Goal: Transaction & Acquisition: Book appointment/travel/reservation

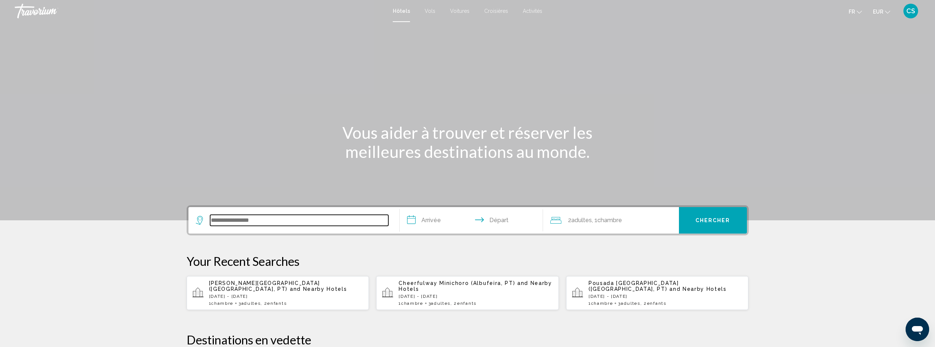
click at [257, 220] on input "Search widget" at bounding box center [299, 220] width 178 height 11
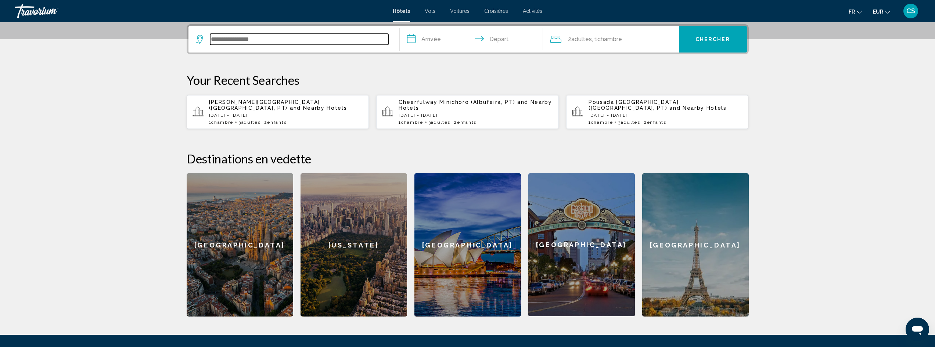
scroll to position [182, 0]
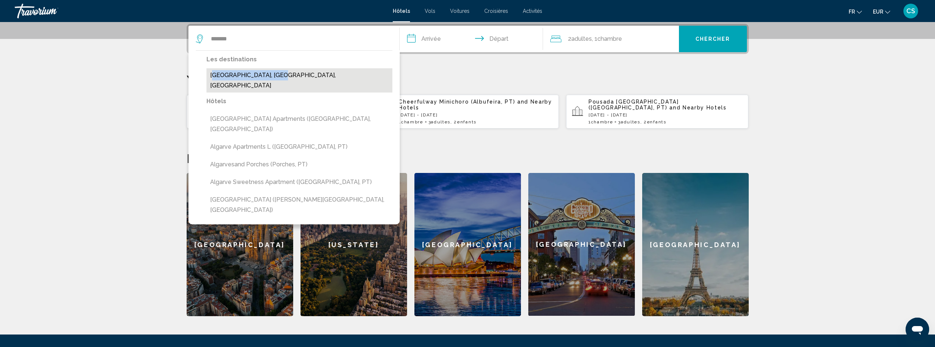
drag, startPoint x: 270, startPoint y: 68, endPoint x: 270, endPoint y: 73, distance: 5.2
click at [270, 73] on div "Les destinations [GEOGRAPHIC_DATA], [GEOGRAPHIC_DATA], [GEOGRAPHIC_DATA]" at bounding box center [300, 75] width 186 height 42
click at [268, 74] on button "[GEOGRAPHIC_DATA], [GEOGRAPHIC_DATA], [GEOGRAPHIC_DATA]" at bounding box center [300, 80] width 186 height 24
type input "**********"
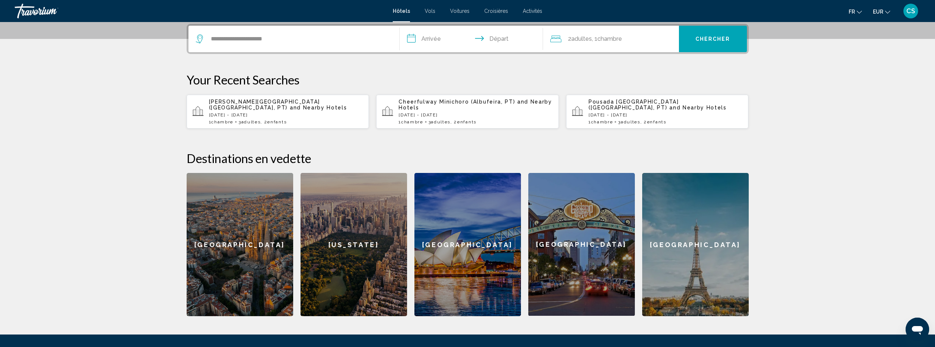
click at [430, 41] on input "**********" at bounding box center [473, 40] width 146 height 29
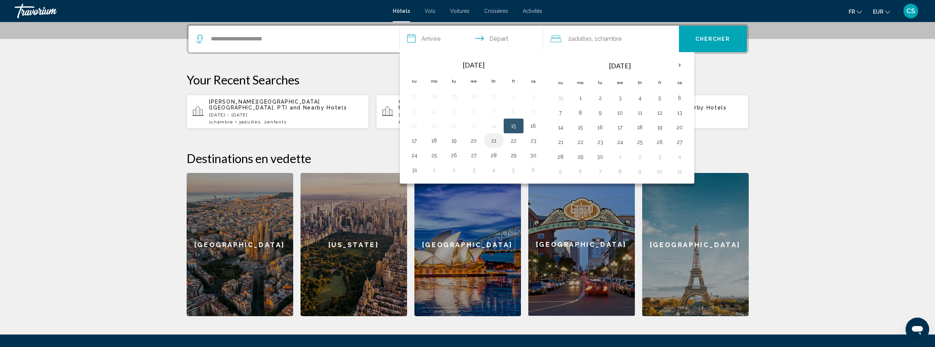
click at [490, 143] on button "21" at bounding box center [494, 141] width 12 height 10
click at [408, 157] on td "24" at bounding box center [415, 155] width 20 height 15
click at [413, 154] on button "24" at bounding box center [415, 155] width 12 height 10
type input "**********"
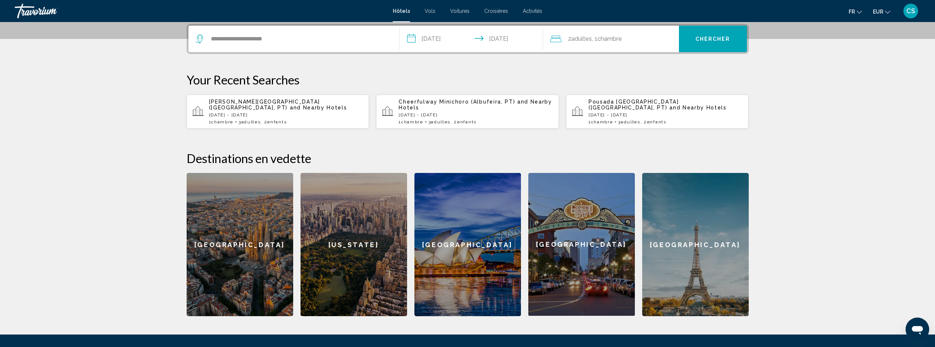
click at [595, 41] on span ", 1 Chambre pièces" at bounding box center [607, 39] width 30 height 10
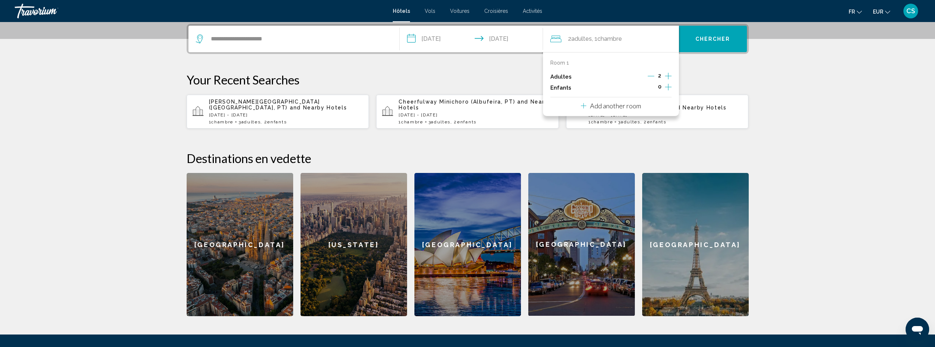
click at [670, 76] on icon "Increment adults" at bounding box center [668, 76] width 7 height 9
click at [667, 86] on div "0" at bounding box center [660, 87] width 24 height 11
click at [667, 87] on icon "Increment children" at bounding box center [668, 87] width 7 height 7
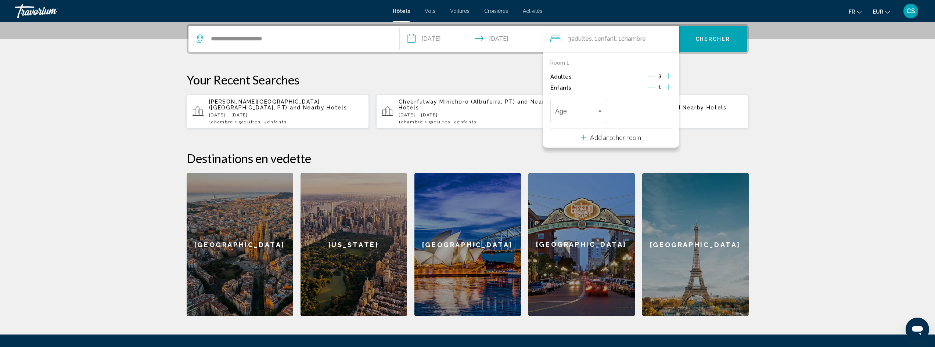
click at [667, 87] on icon "Increment children" at bounding box center [668, 87] width 7 height 7
click at [578, 115] on span "Travelers: 3 adults, 2 children" at bounding box center [576, 112] width 42 height 7
click at [564, 168] on span "3" at bounding box center [579, 172] width 48 height 20
click at [638, 114] on div "3" at bounding box center [640, 112] width 42 height 7
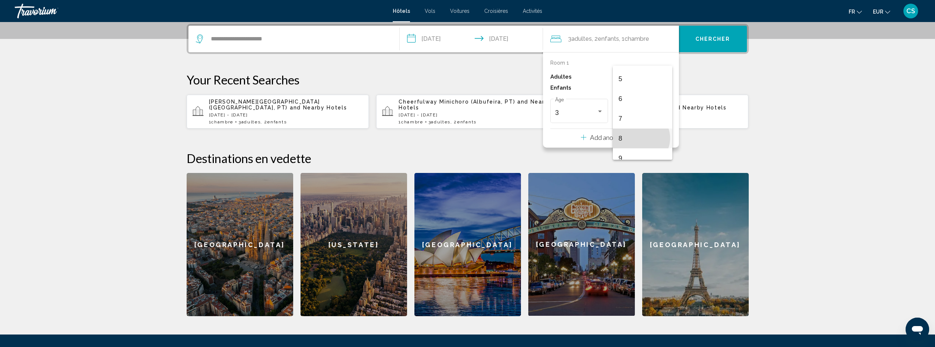
click at [640, 138] on span "8" at bounding box center [643, 139] width 48 height 20
click at [695, 40] on button "Chercher" at bounding box center [713, 39] width 68 height 26
